Goal: Contribute content: Add original content to the website for others to see

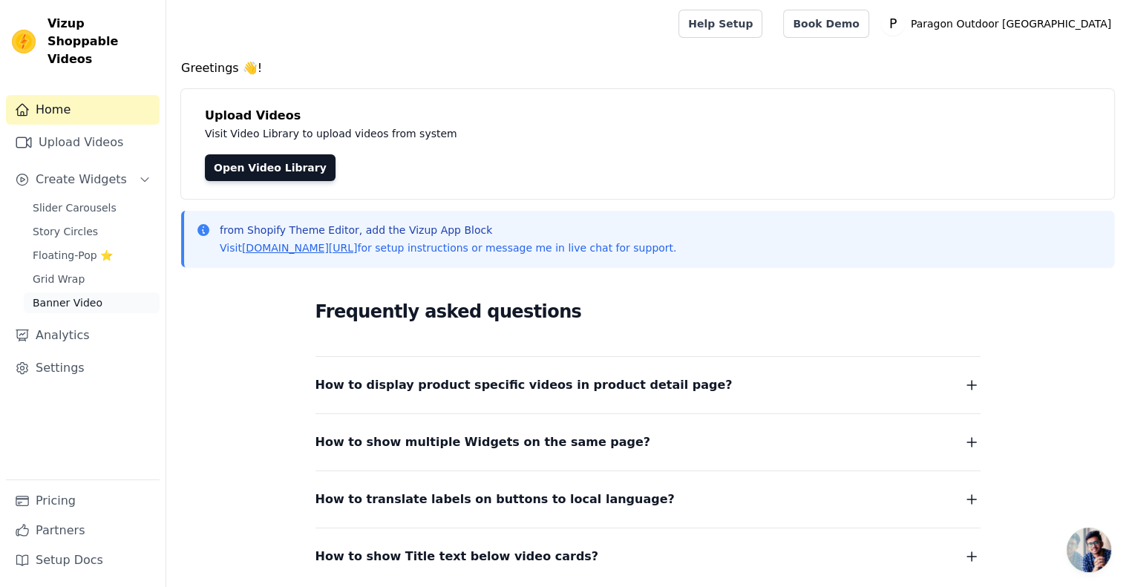
click at [71, 295] on span "Banner Video" at bounding box center [68, 302] width 70 height 15
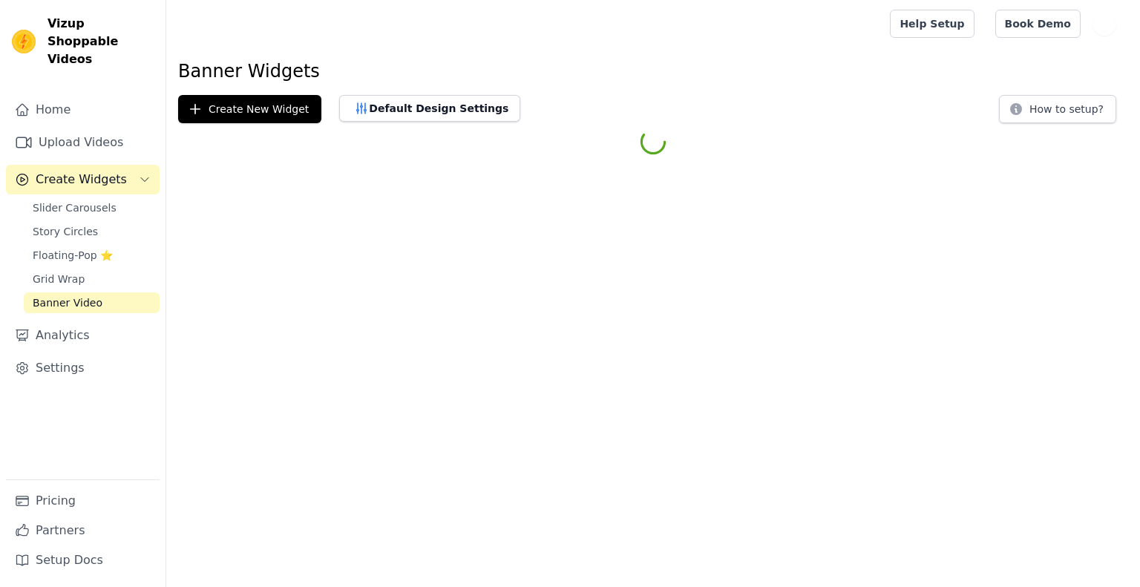
click at [71, 128] on link "Upload Videos" at bounding box center [83, 143] width 154 height 30
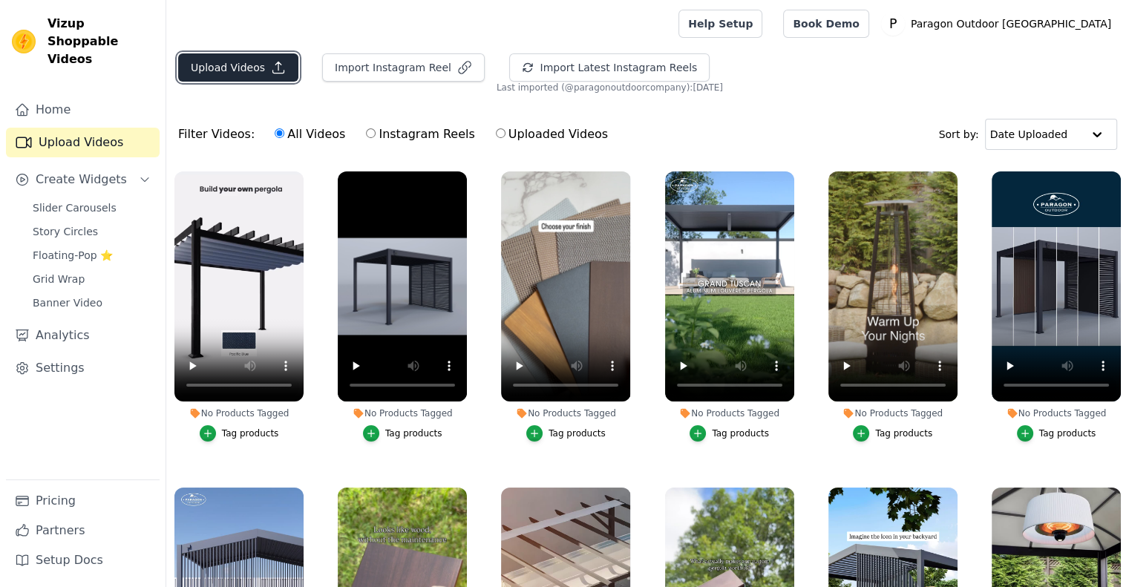
click at [244, 68] on button "Upload Videos" at bounding box center [238, 67] width 120 height 28
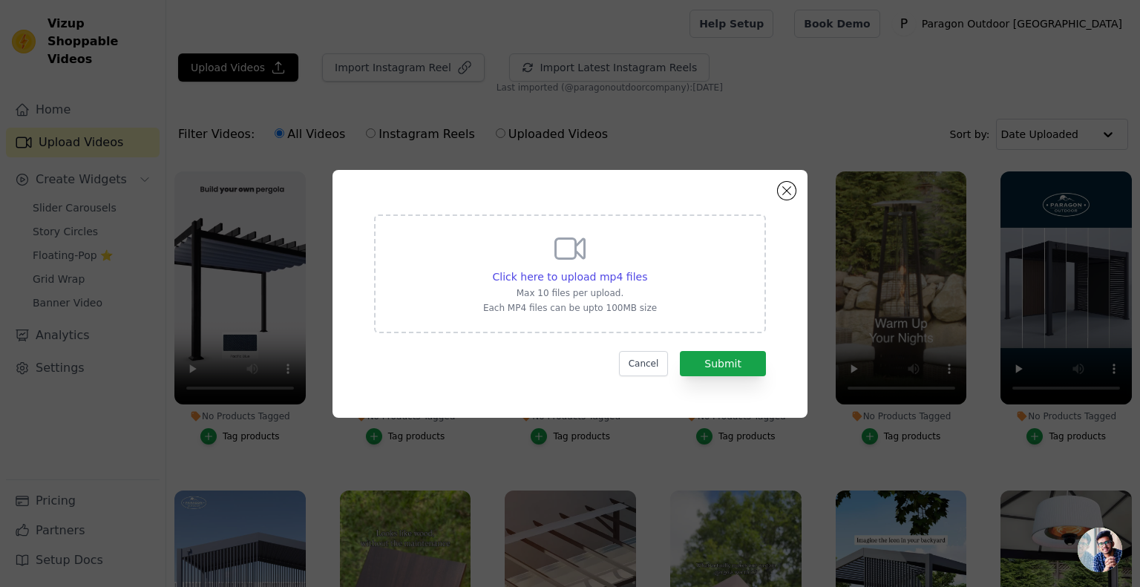
click at [664, 287] on div "Click here to upload mp4 files Max 10 files per upload. Each MP4 files can be u…" at bounding box center [570, 274] width 392 height 119
click at [647, 269] on input "Click here to upload mp4 files Max 10 files per upload. Each MP4 files can be u…" at bounding box center [647, 269] width 1 height 1
type input "C:\fakepath\PO_FLORENCE_FINAL wURL.mp4"
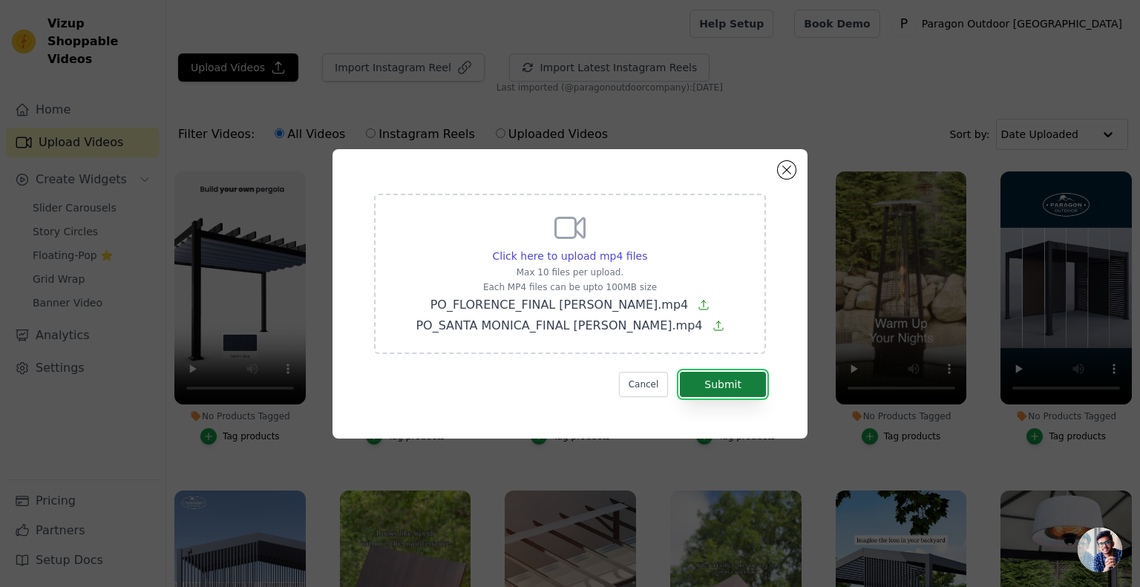
click at [736, 380] on button "Submit" at bounding box center [723, 384] width 86 height 25
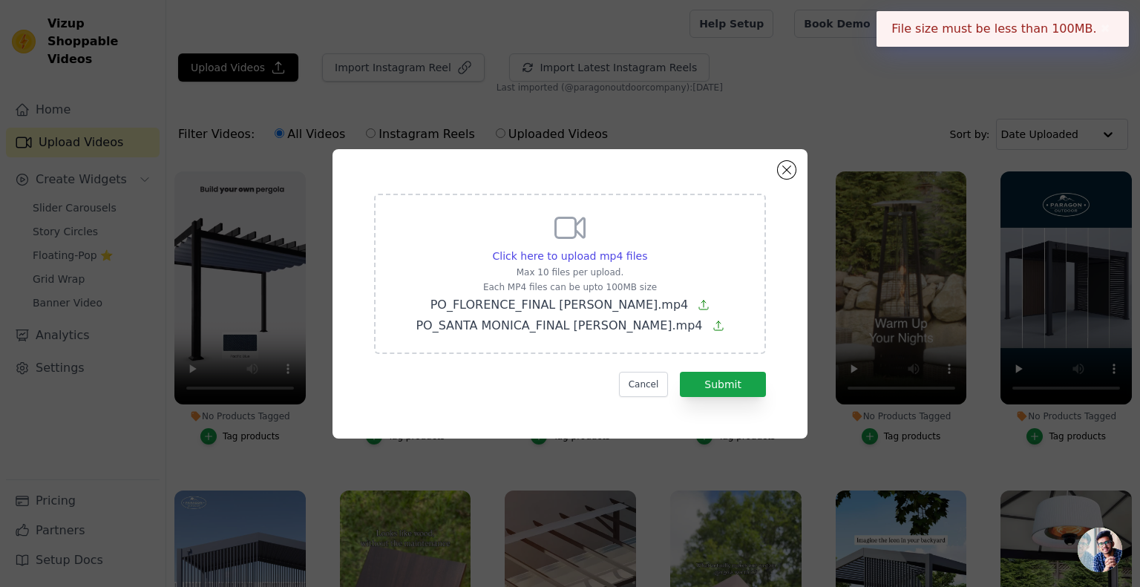
click at [630, 327] on span "PO_SANTA MONICA_FINAL wURL.mp4" at bounding box center [559, 325] width 287 height 14
click at [647, 249] on input "Click here to upload mp4 files Max 10 files per upload. Each MP4 files can be u…" at bounding box center [647, 248] width 1 height 1
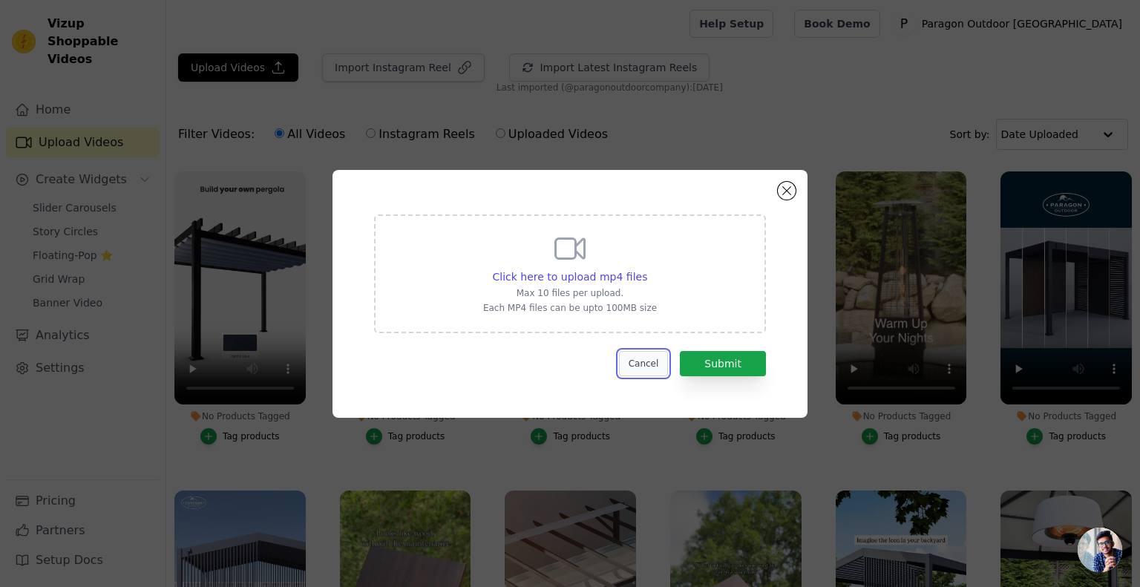
click at [653, 362] on button "Cancel" at bounding box center [644, 363] width 50 height 25
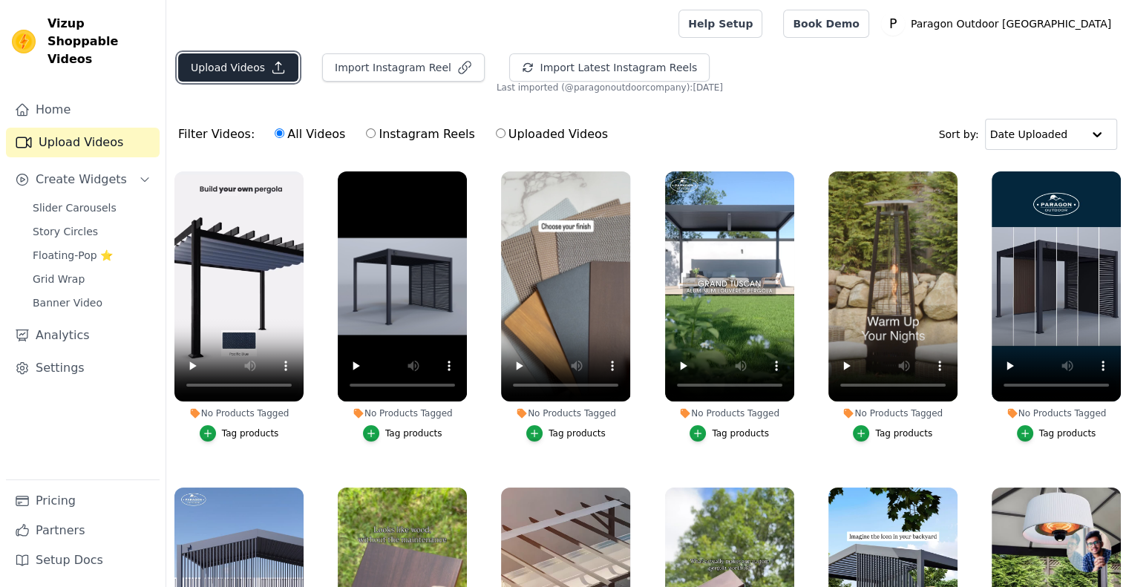
click at [226, 65] on button "Upload Videos" at bounding box center [238, 67] width 120 height 28
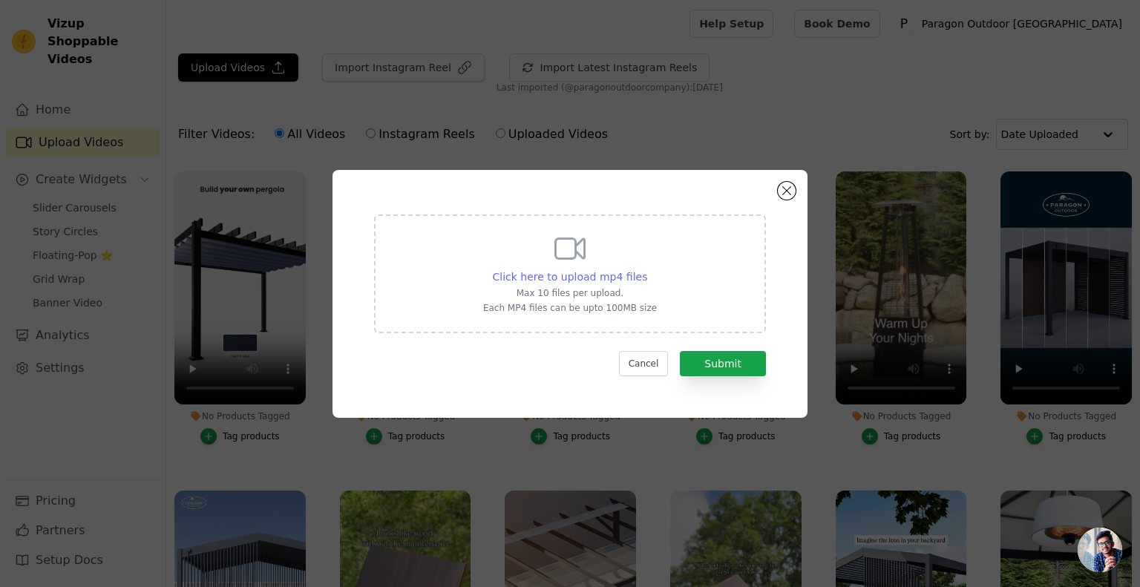
click at [598, 283] on span "Click here to upload mp4 files" at bounding box center [570, 277] width 155 height 12
click at [647, 269] on input "Click here to upload mp4 files Max 10 files per upload. Each MP4 files can be u…" at bounding box center [647, 269] width 1 height 1
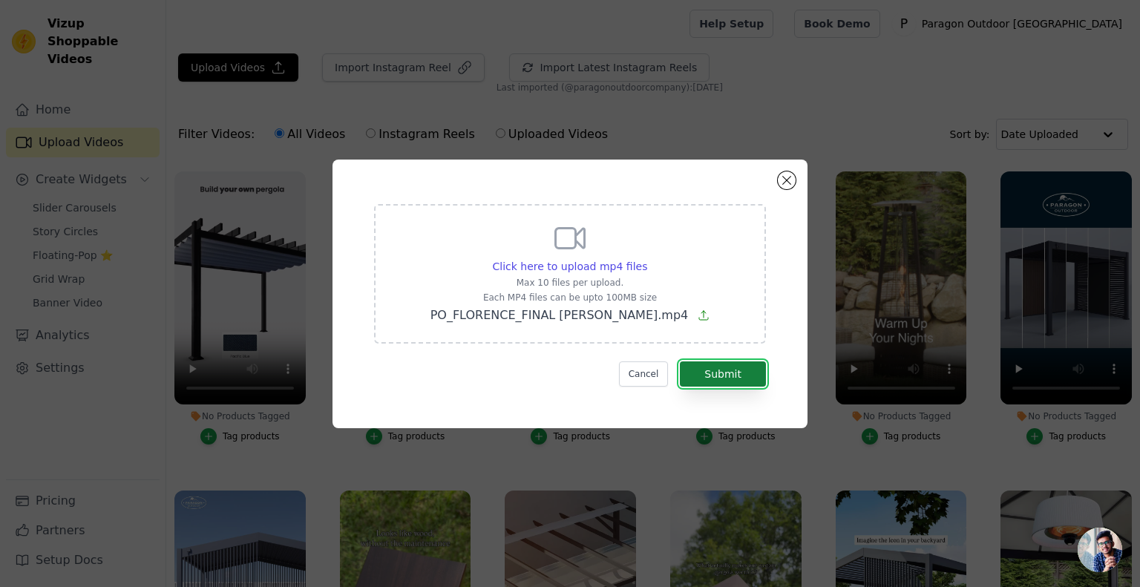
click at [725, 370] on button "Submit" at bounding box center [723, 374] width 86 height 25
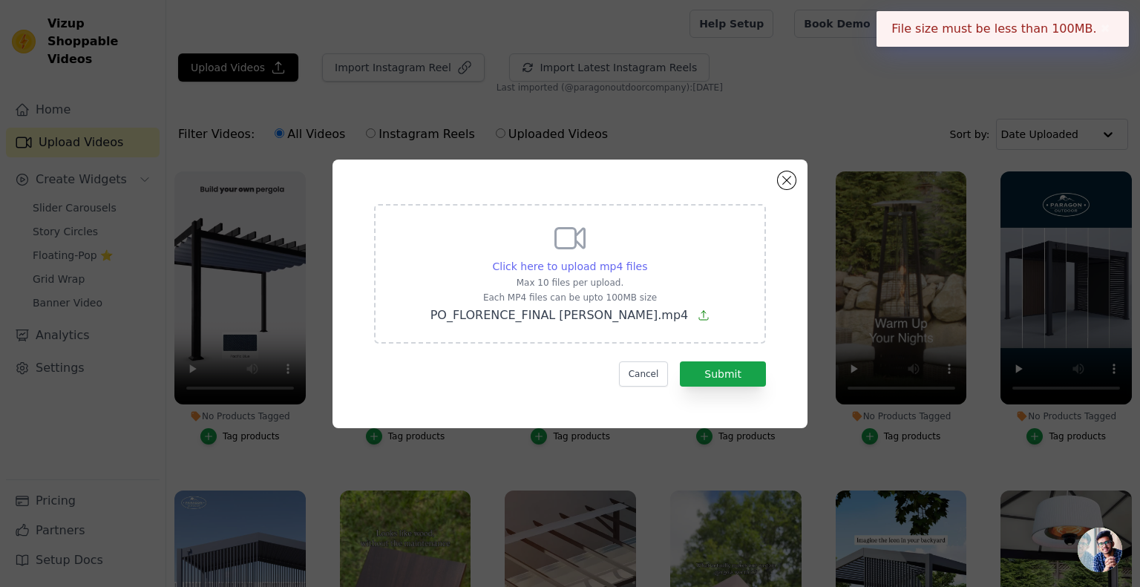
click at [602, 270] on span "Click here to upload mp4 files" at bounding box center [570, 267] width 155 height 12
click at [647, 259] on input "Click here to upload mp4 files Max 10 files per upload. Each MP4 files can be u…" at bounding box center [647, 258] width 1 height 1
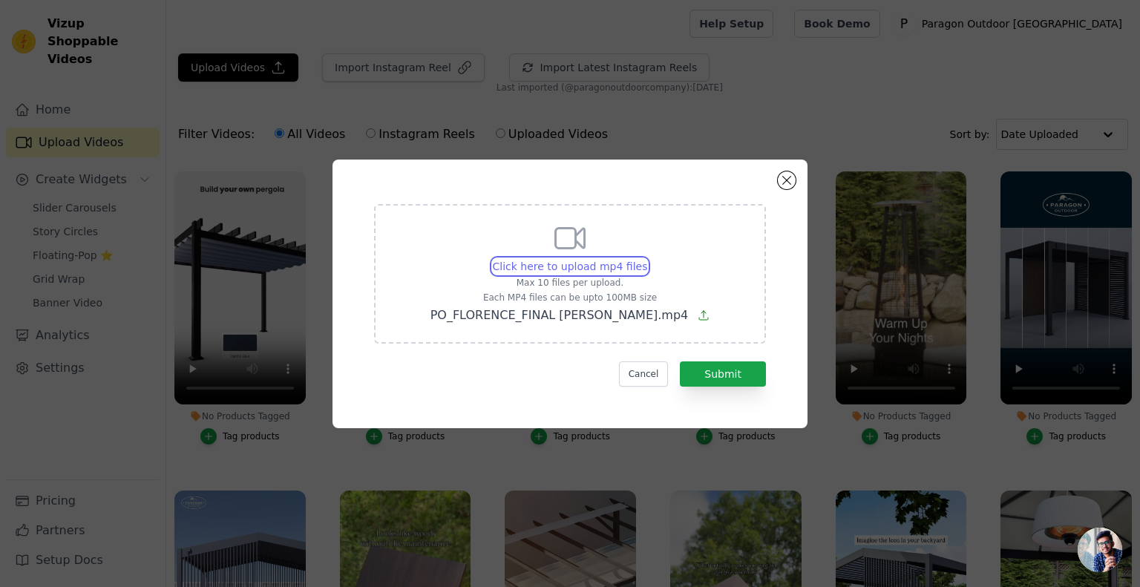
type input "C:\fakepath\PO_FLORENCE_FINAL NO URL_compressed.mp4"
click at [733, 378] on button "Submit" at bounding box center [723, 374] width 86 height 25
click at [742, 367] on button "Submit" at bounding box center [723, 374] width 86 height 25
